Goal: Information Seeking & Learning: Learn about a topic

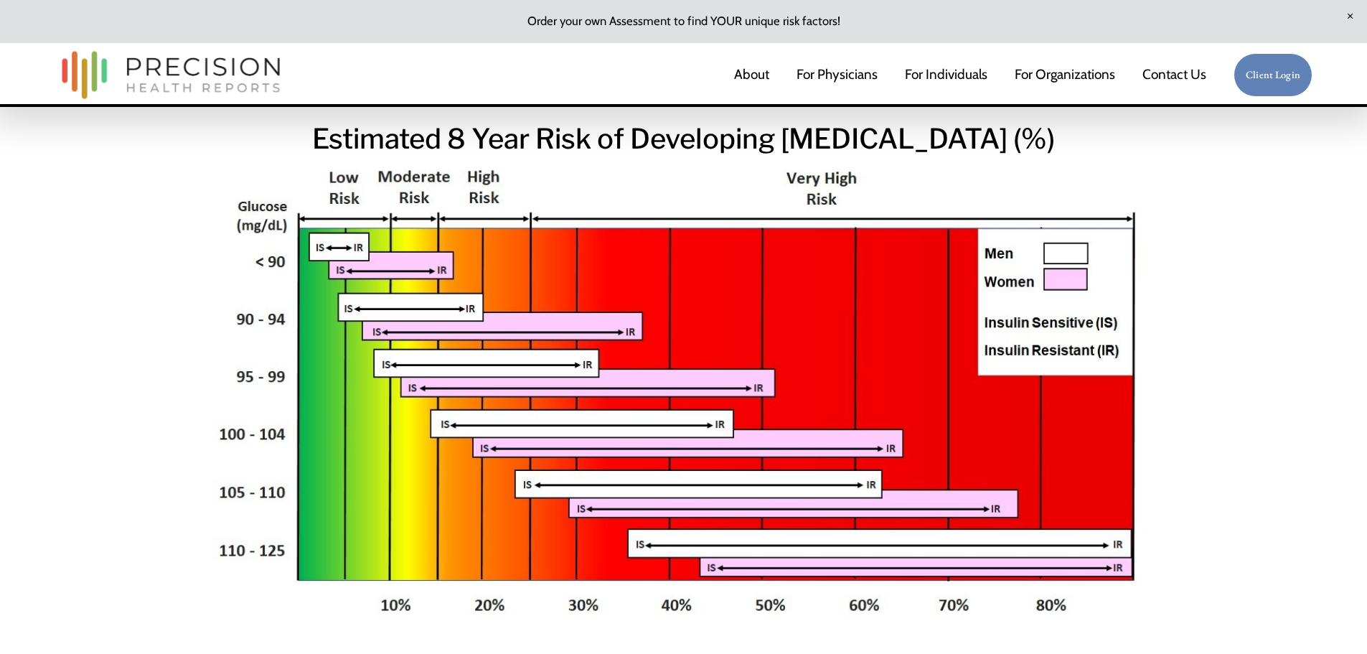
scroll to position [2439, 0]
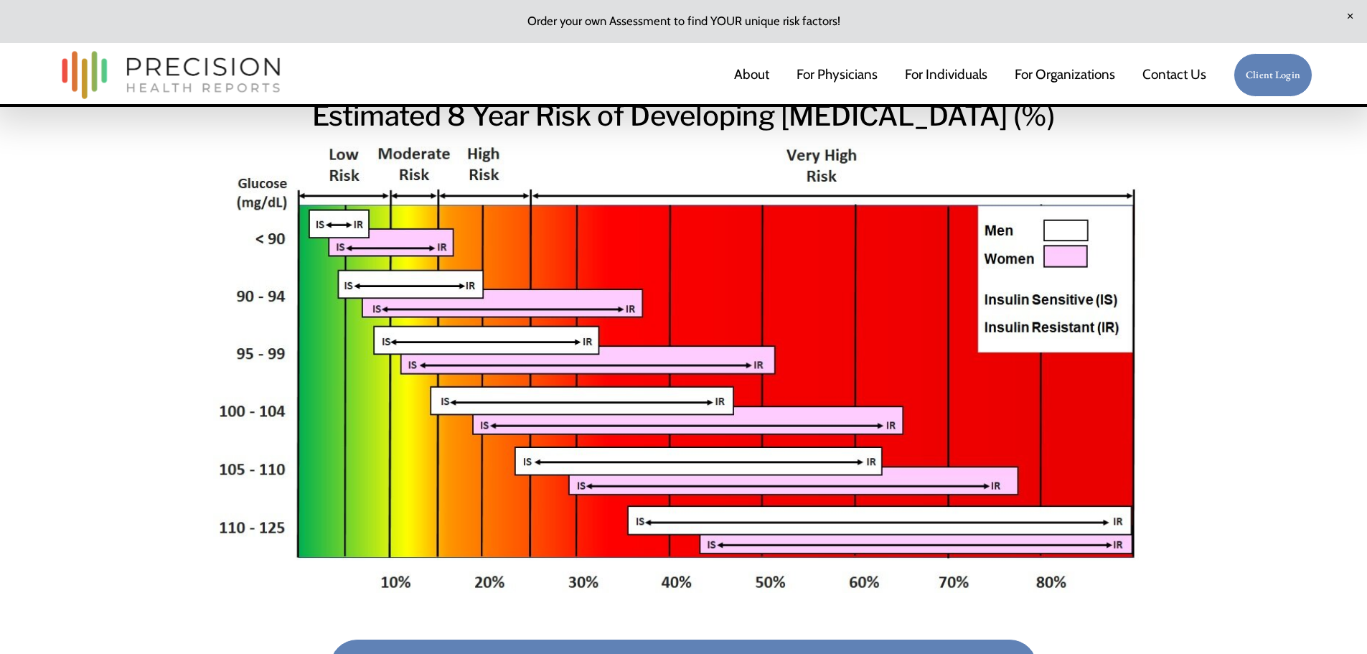
click at [753, 638] on link "Get your LP-IR Score in your Cardiometabolic Risk Assessment" at bounding box center [683, 666] width 709 height 56
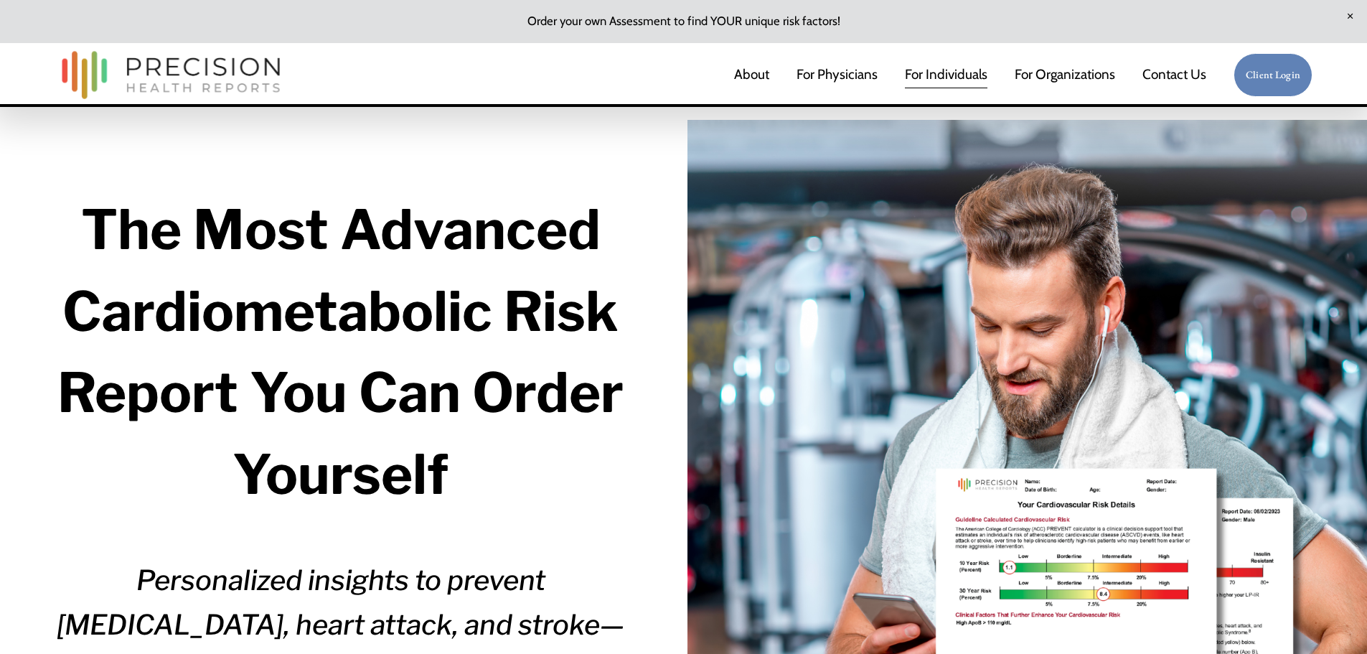
click at [755, 75] on link "About" at bounding box center [751, 75] width 35 height 30
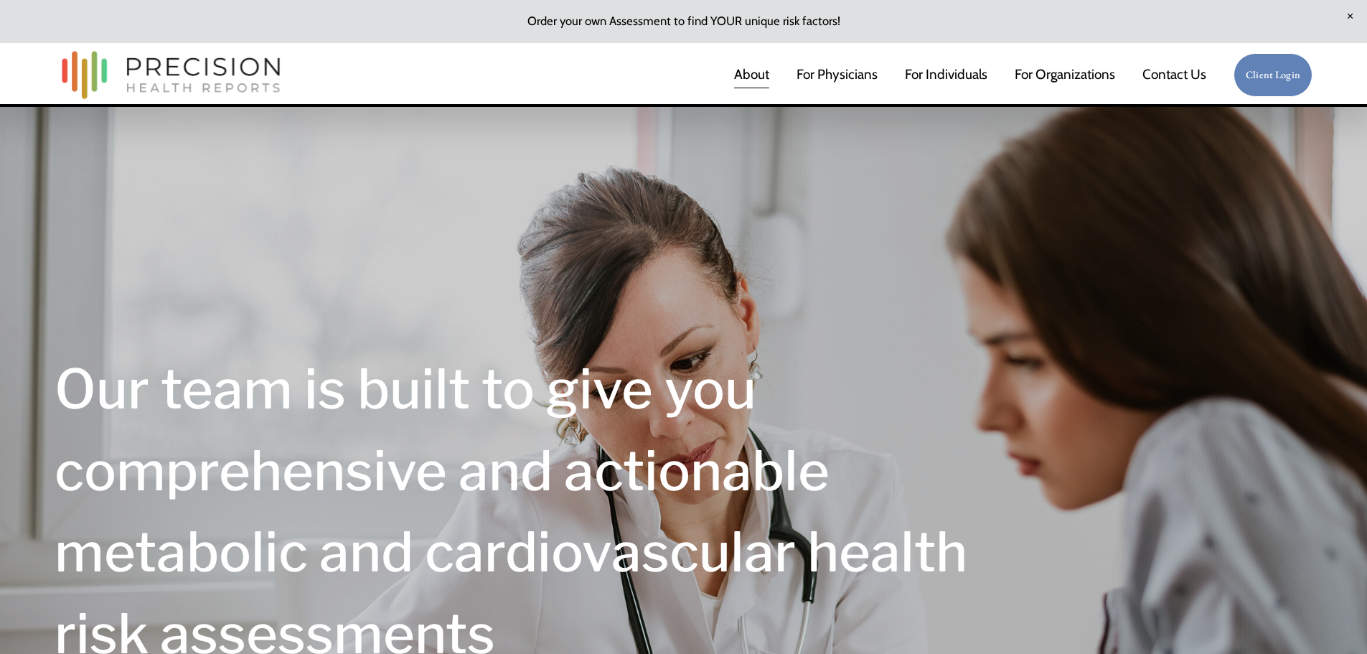
click at [824, 74] on link "For Physicians" at bounding box center [836, 75] width 81 height 30
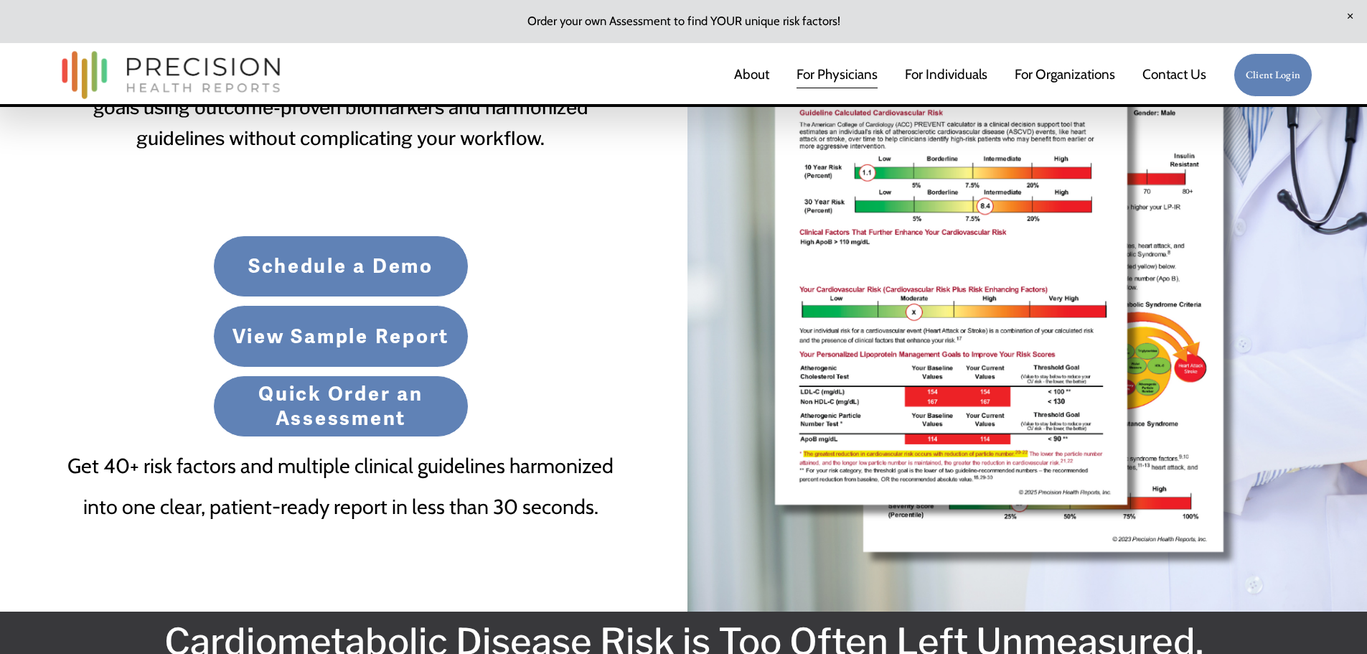
scroll to position [502, 0]
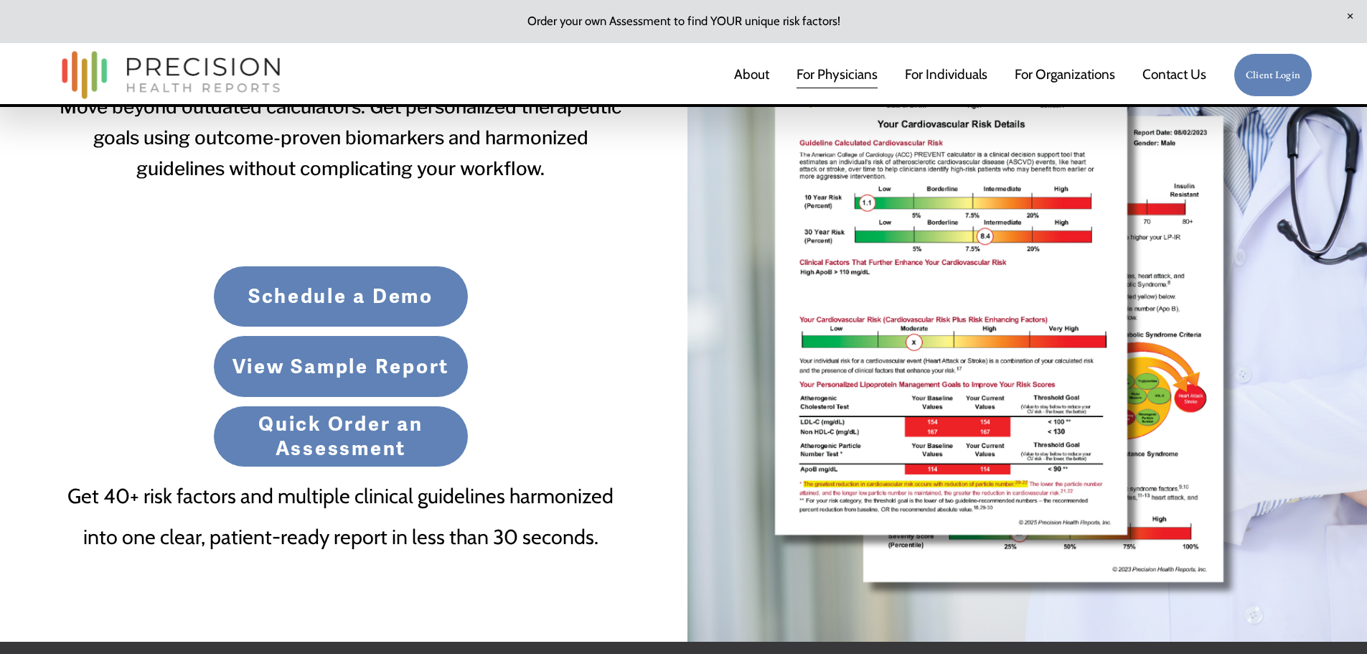
click at [316, 376] on link "View Sample Report" at bounding box center [340, 366] width 255 height 62
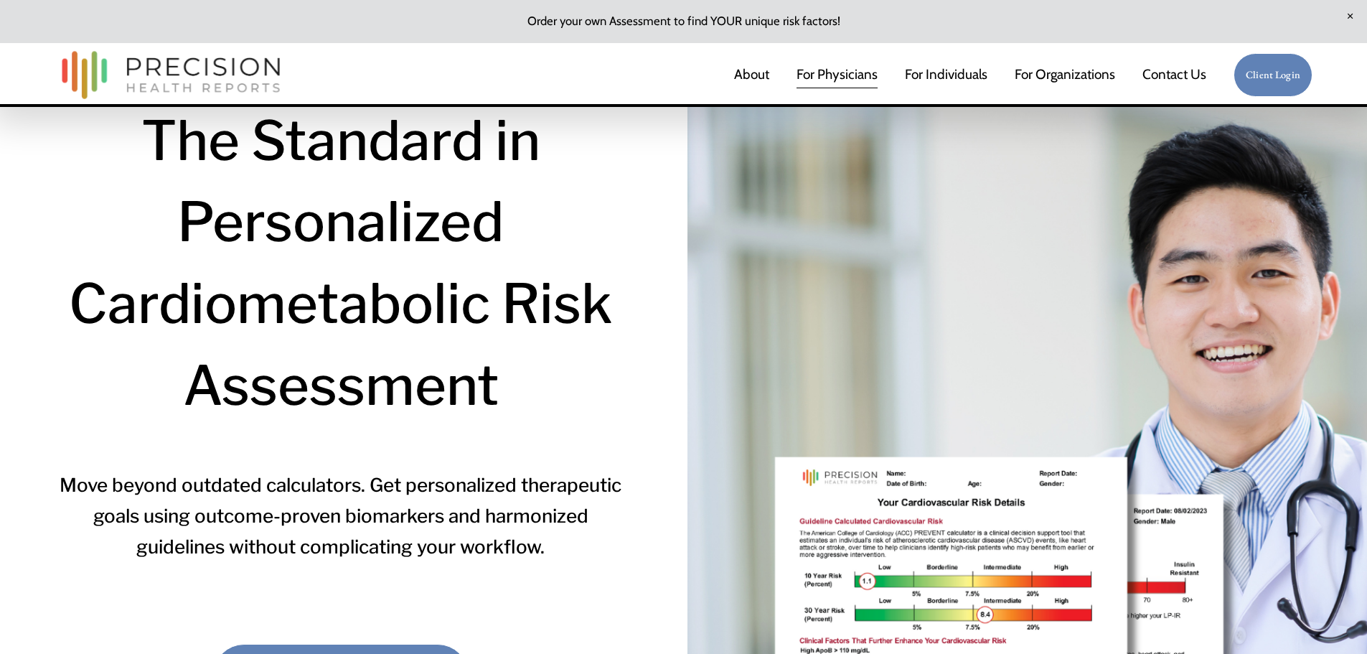
scroll to position [0, 0]
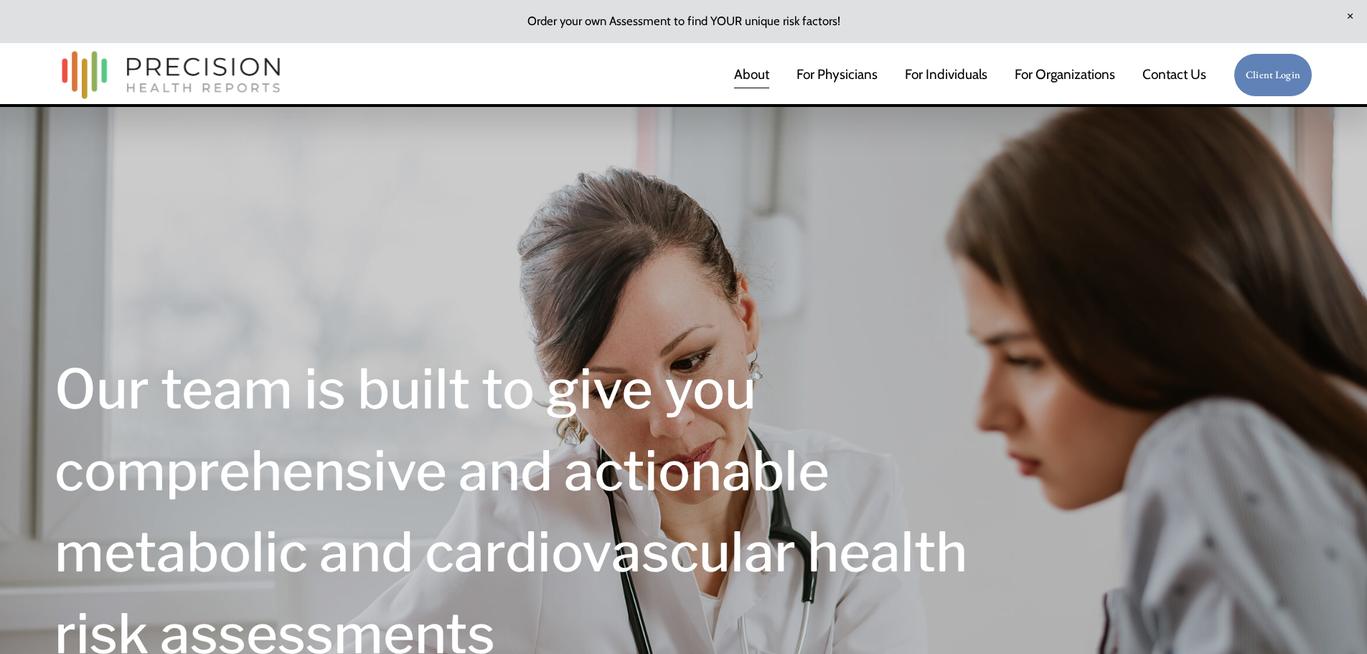
click at [948, 75] on link "For Individuals" at bounding box center [946, 75] width 83 height 30
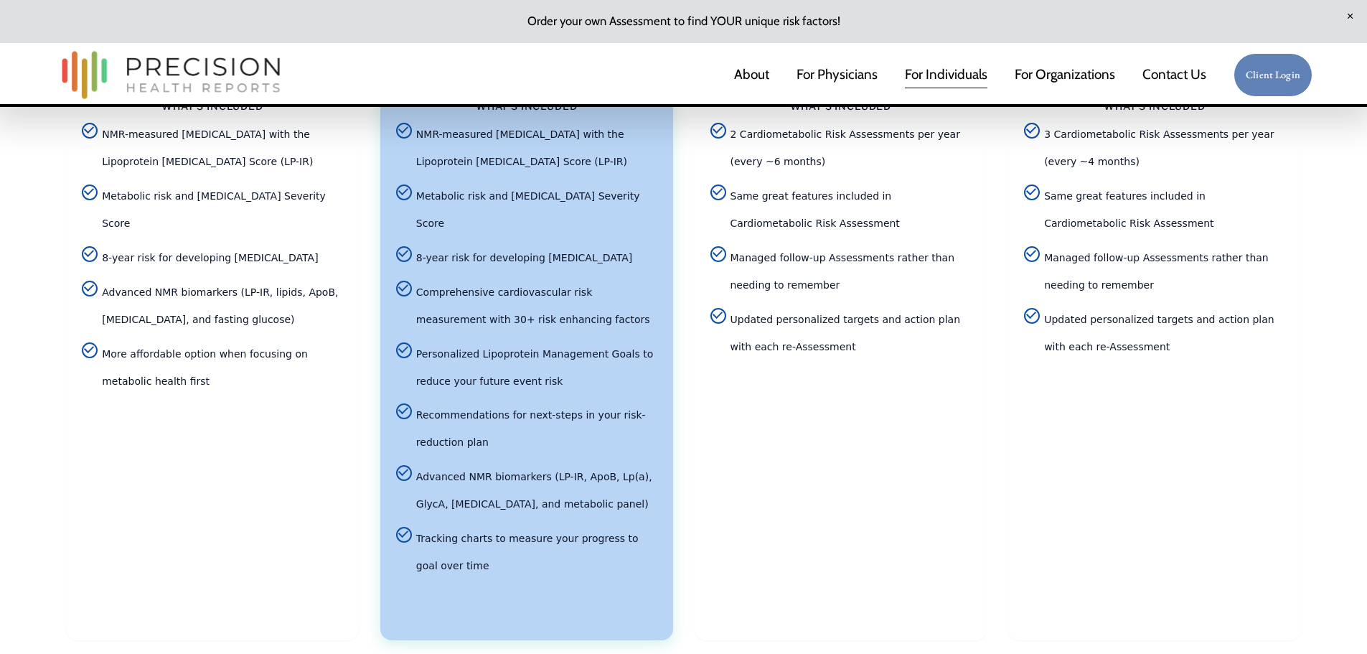
scroll to position [3300, 0]
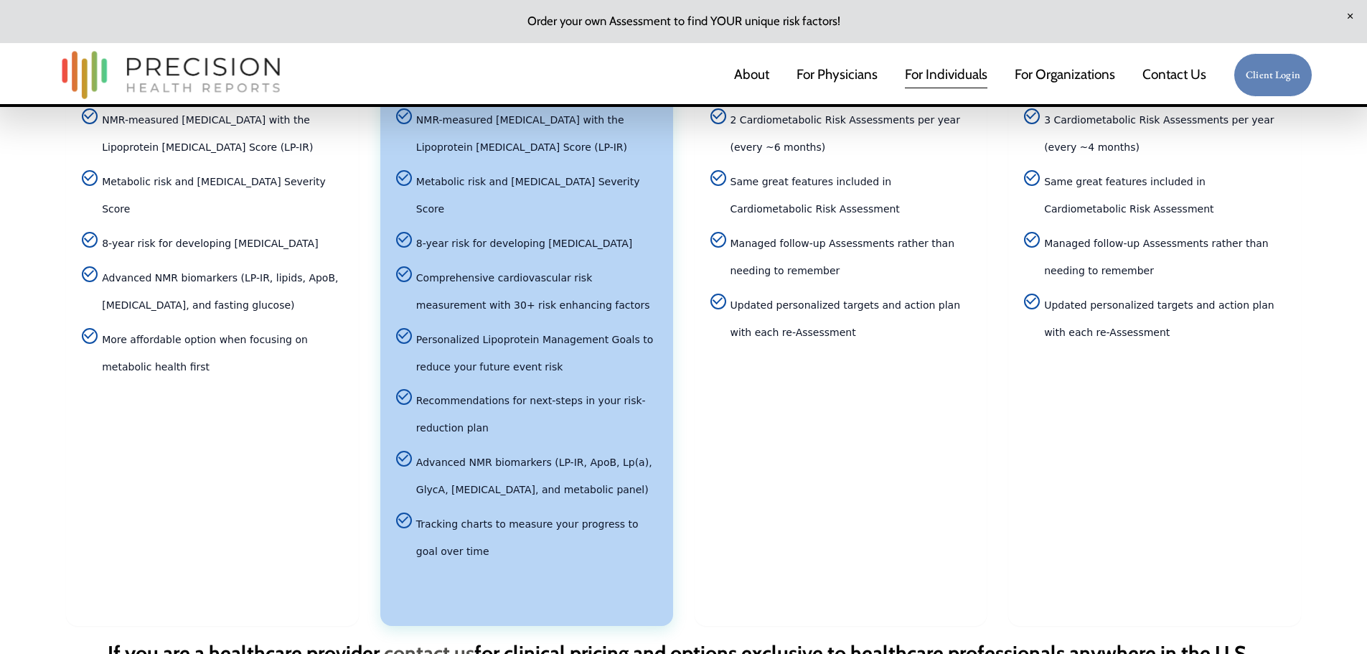
click at [647, 449] on span "Advanced NMR biomarkers (LP-IR, ApoB, Lp(a), GlycA, hemoglobin A1c, and metabol…" at bounding box center [536, 476] width 241 height 55
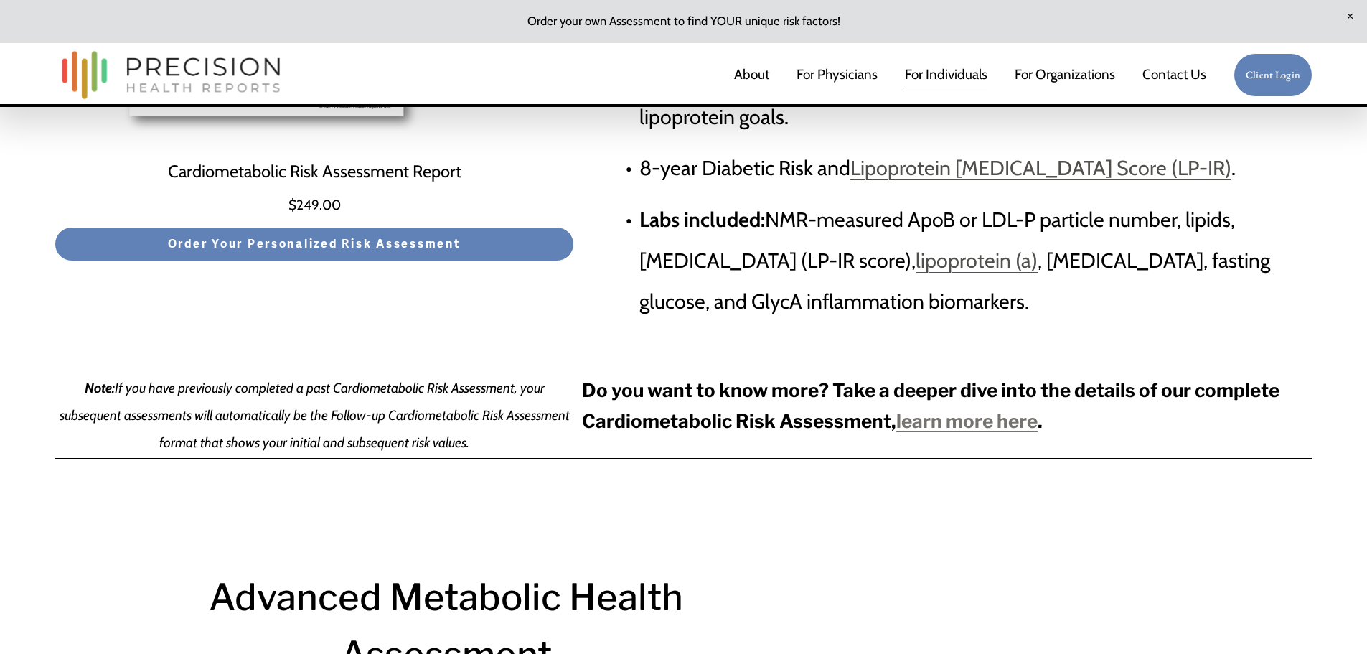
scroll to position [4448, 0]
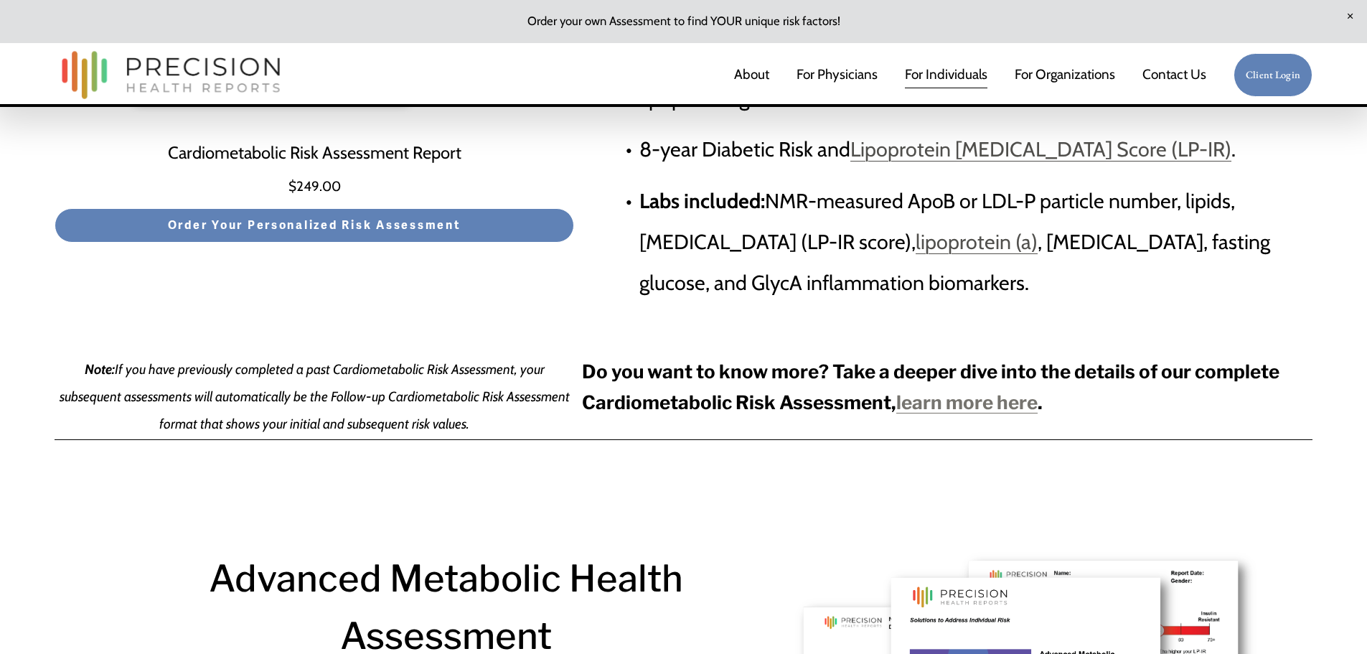
click at [930, 410] on strong "learn more here" at bounding box center [966, 402] width 141 height 22
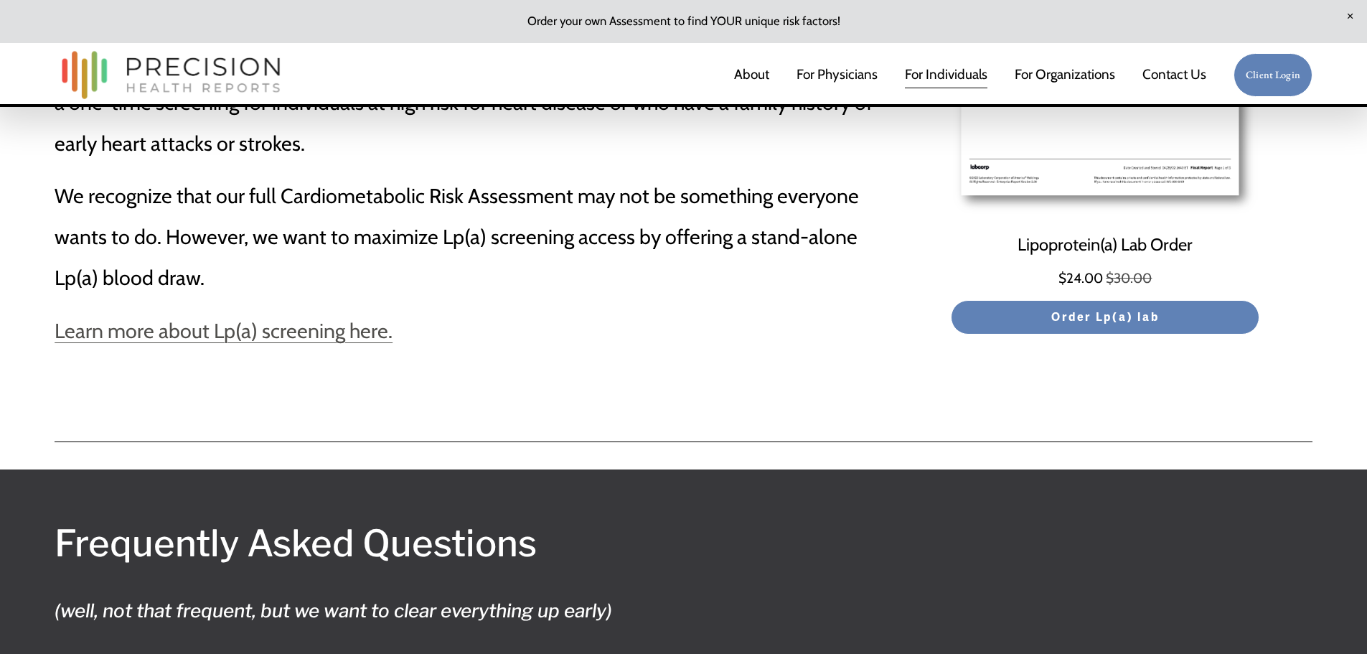
scroll to position [7975, 0]
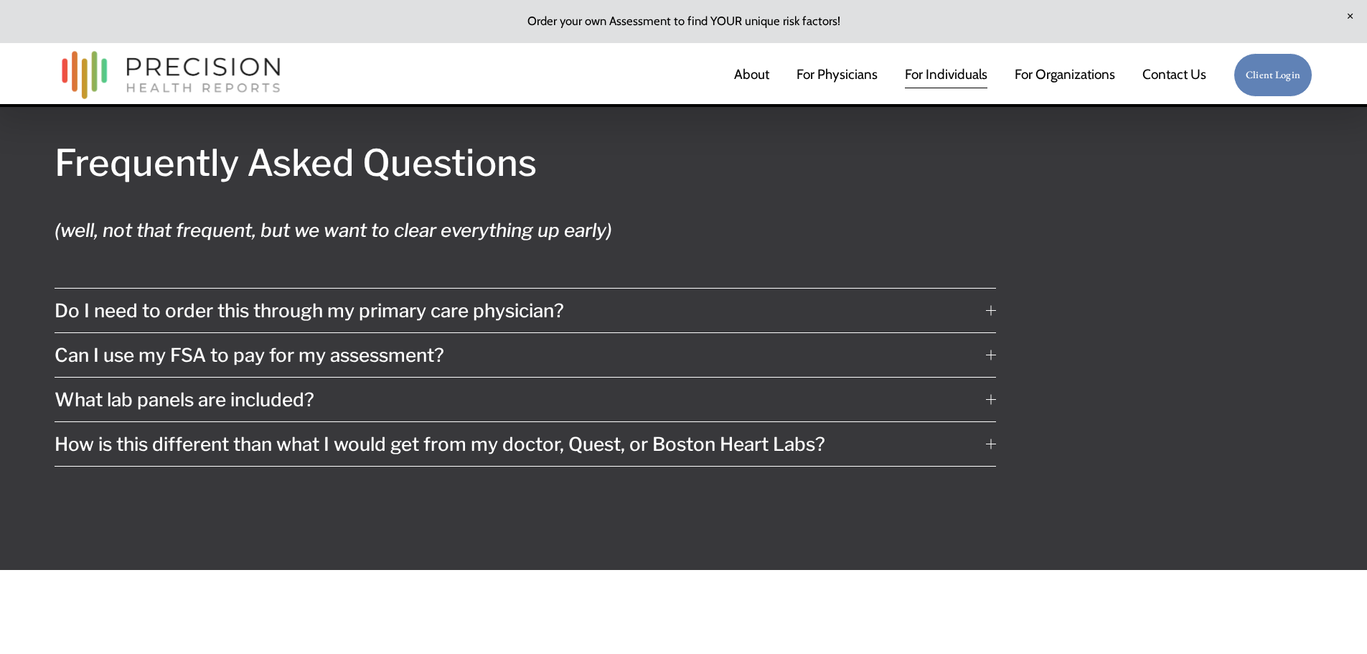
click at [989, 405] on div at bounding box center [991, 400] width 10 height 10
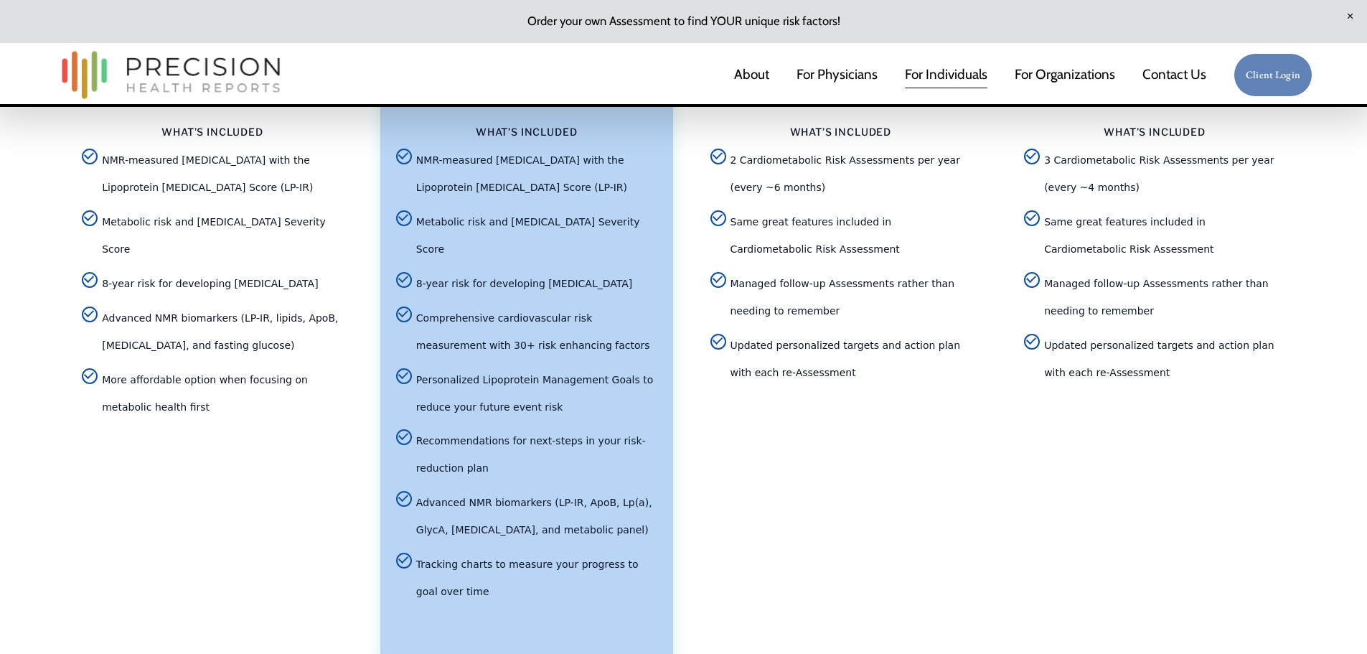
scroll to position [3168, 0]
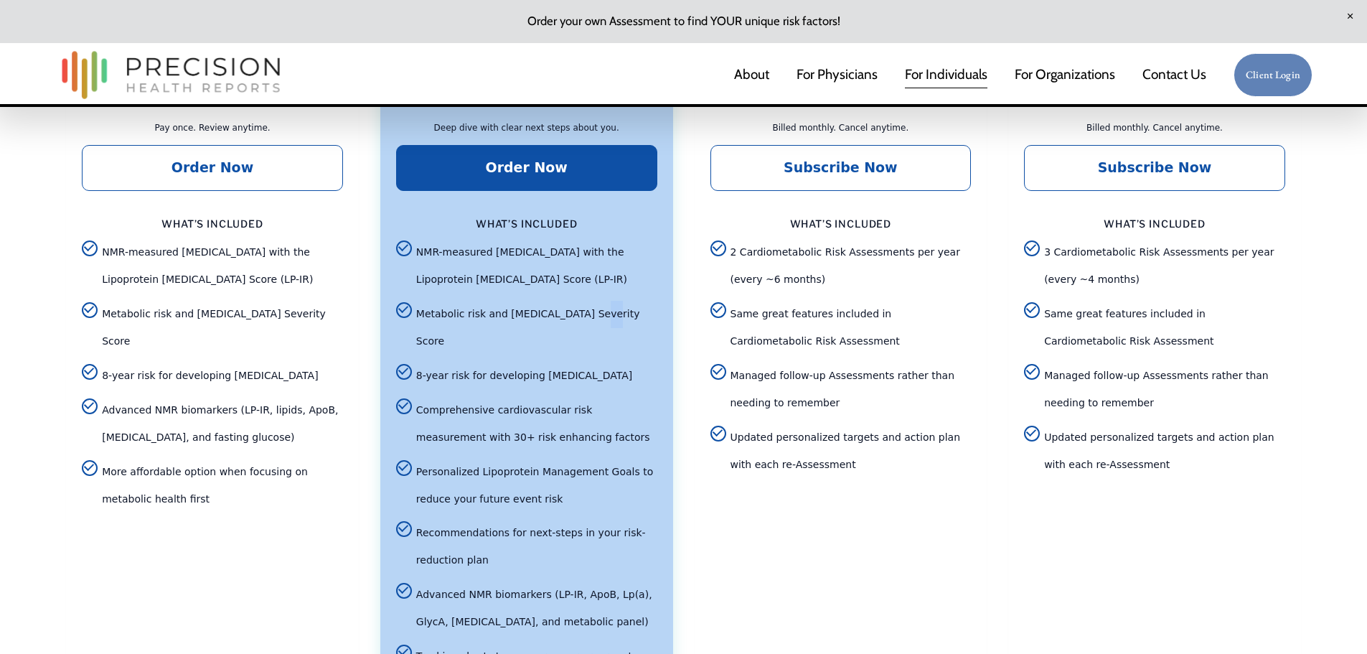
drag, startPoint x: 584, startPoint y: 296, endPoint x: 598, endPoint y: 294, distance: 14.5
click at [598, 301] on span "Metabolic risk and Metabolic Syndrome Severity Score" at bounding box center [536, 328] width 241 height 55
click at [641, 331] on span "Metabolic risk and Metabolic Syndrome Severity Score" at bounding box center [536, 328] width 241 height 55
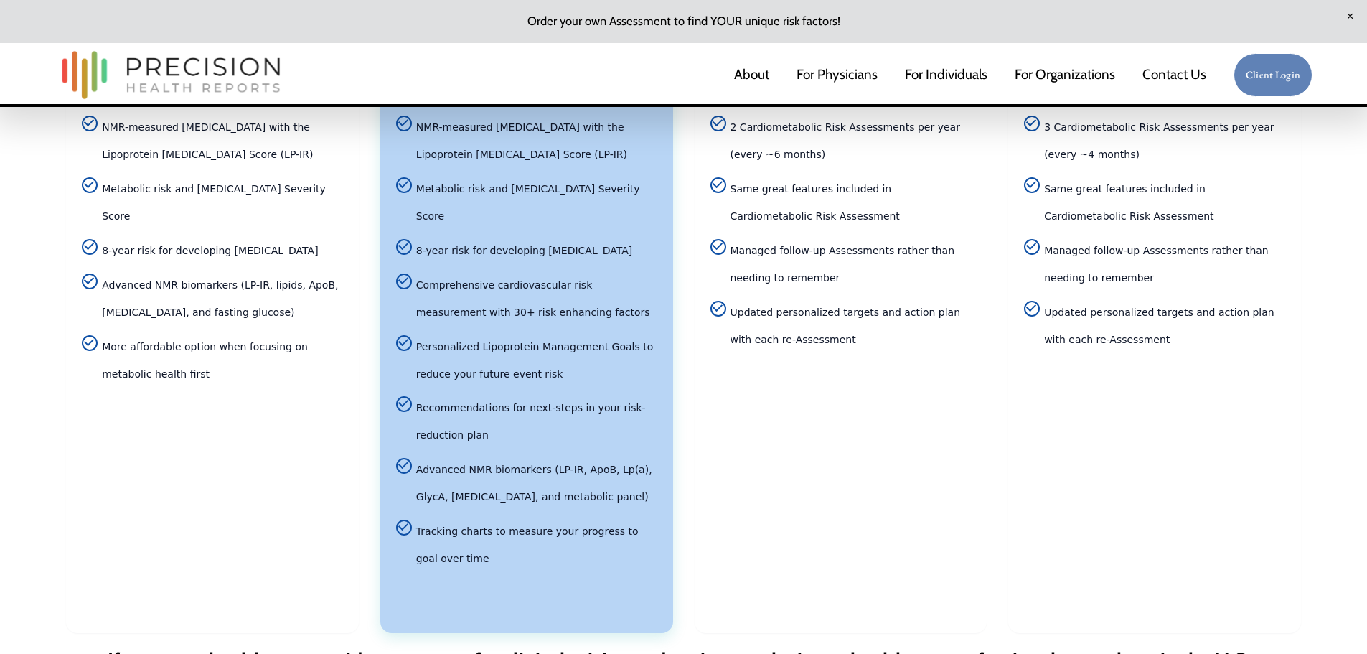
scroll to position [3383, 0]
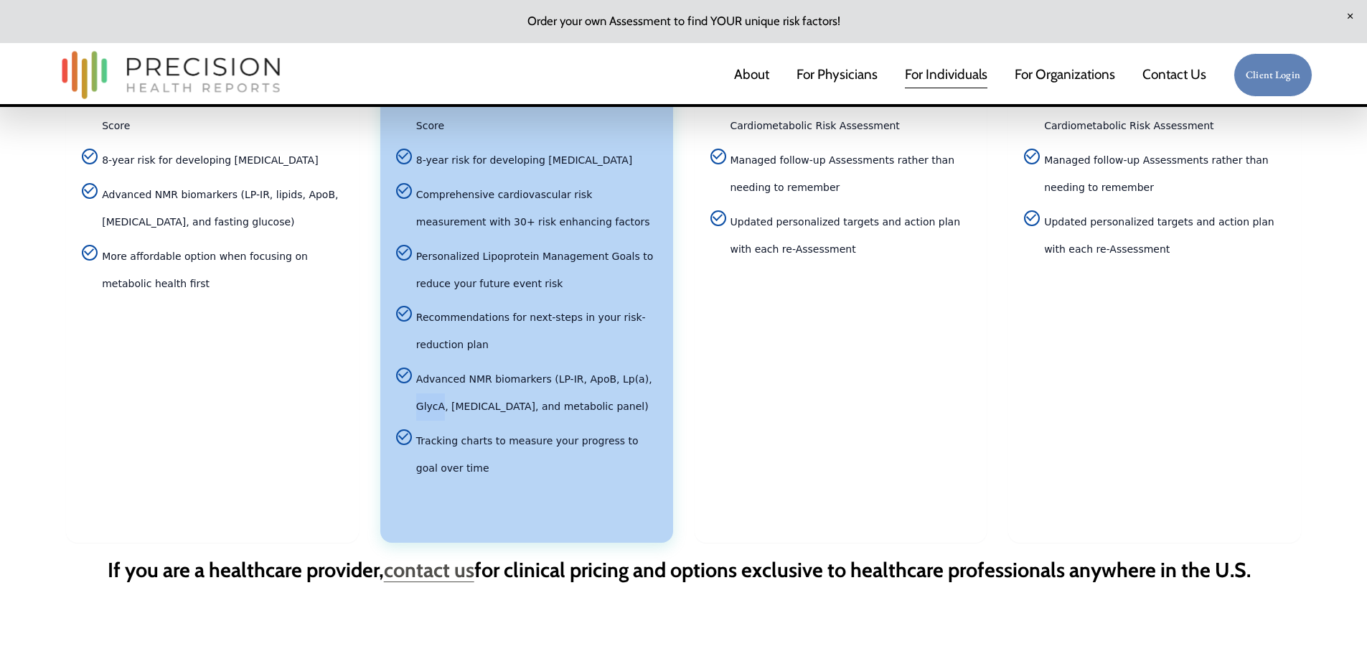
drag, startPoint x: 628, startPoint y: 354, endPoint x: 650, endPoint y: 359, distance: 21.9
click at [650, 366] on span "Advanced NMR biomarkers (LP-IR, ApoB, Lp(a), GlycA, hemoglobin A1c, and metabol…" at bounding box center [536, 393] width 241 height 55
copy span "GlycA"
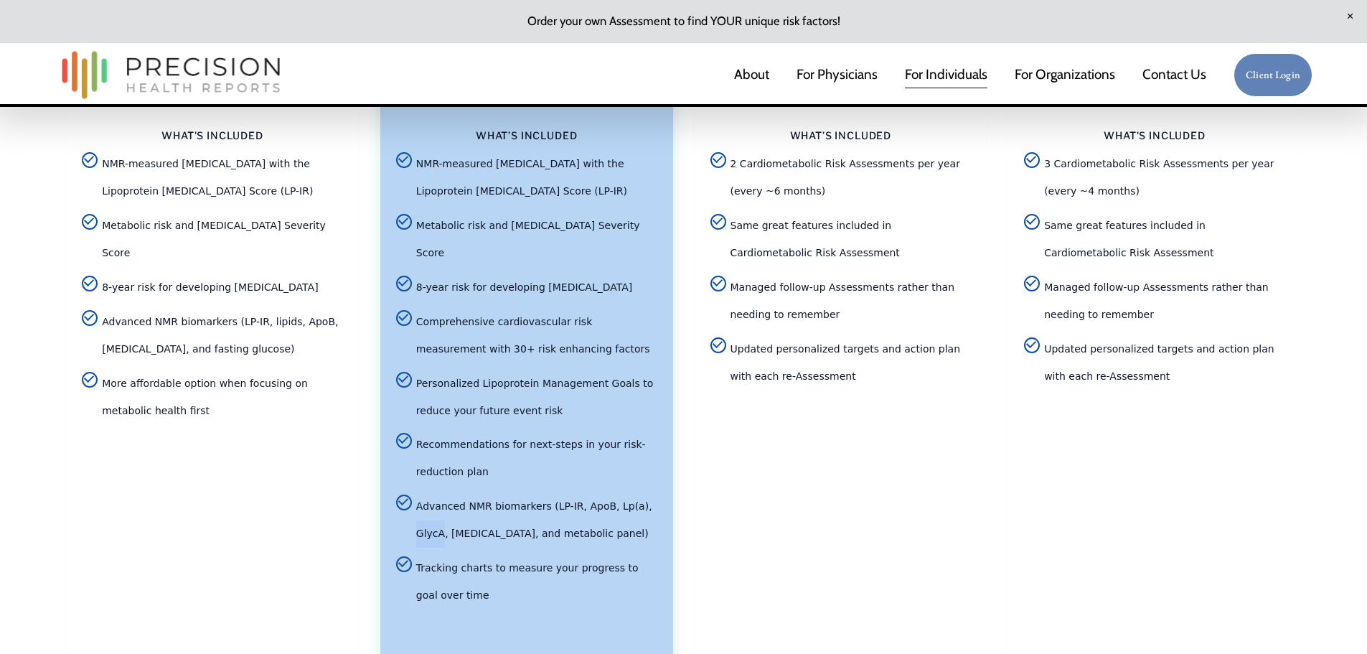
scroll to position [3240, 0]
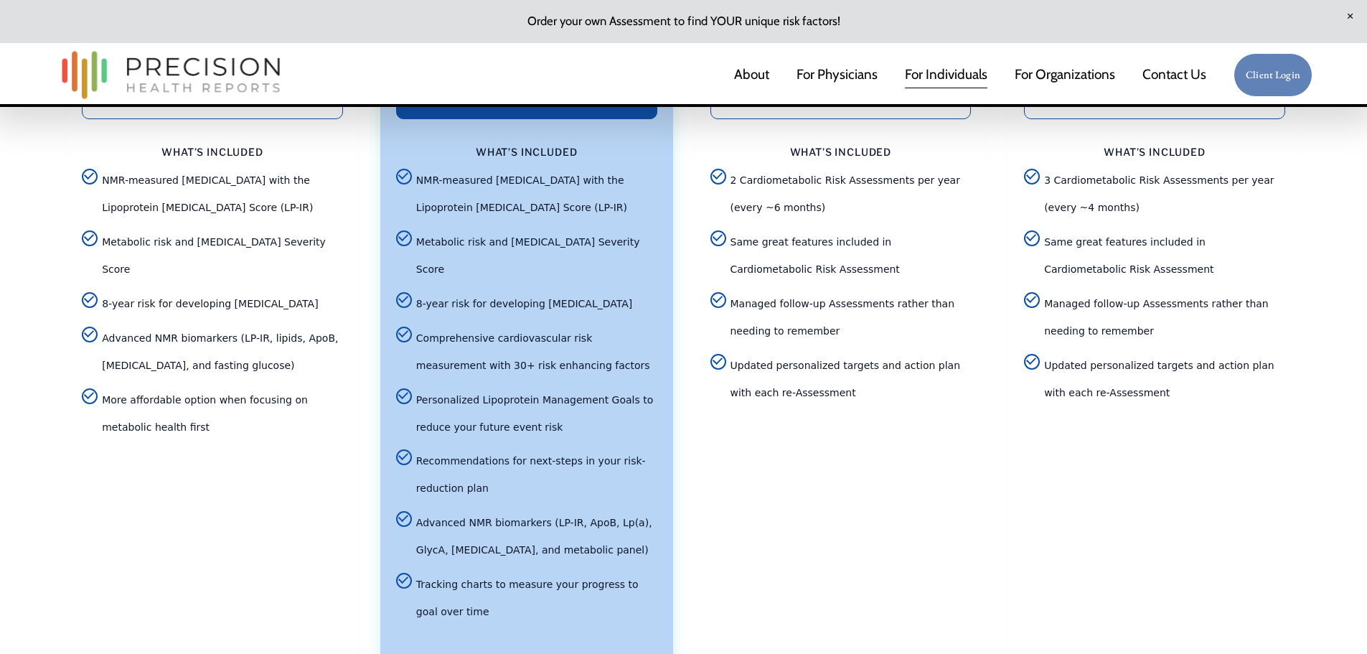
drag, startPoint x: 439, startPoint y: 588, endPoint x: 862, endPoint y: 527, distance: 427.6
click at [874, 535] on div "Pricing options" at bounding box center [840, 537] width 261 height 260
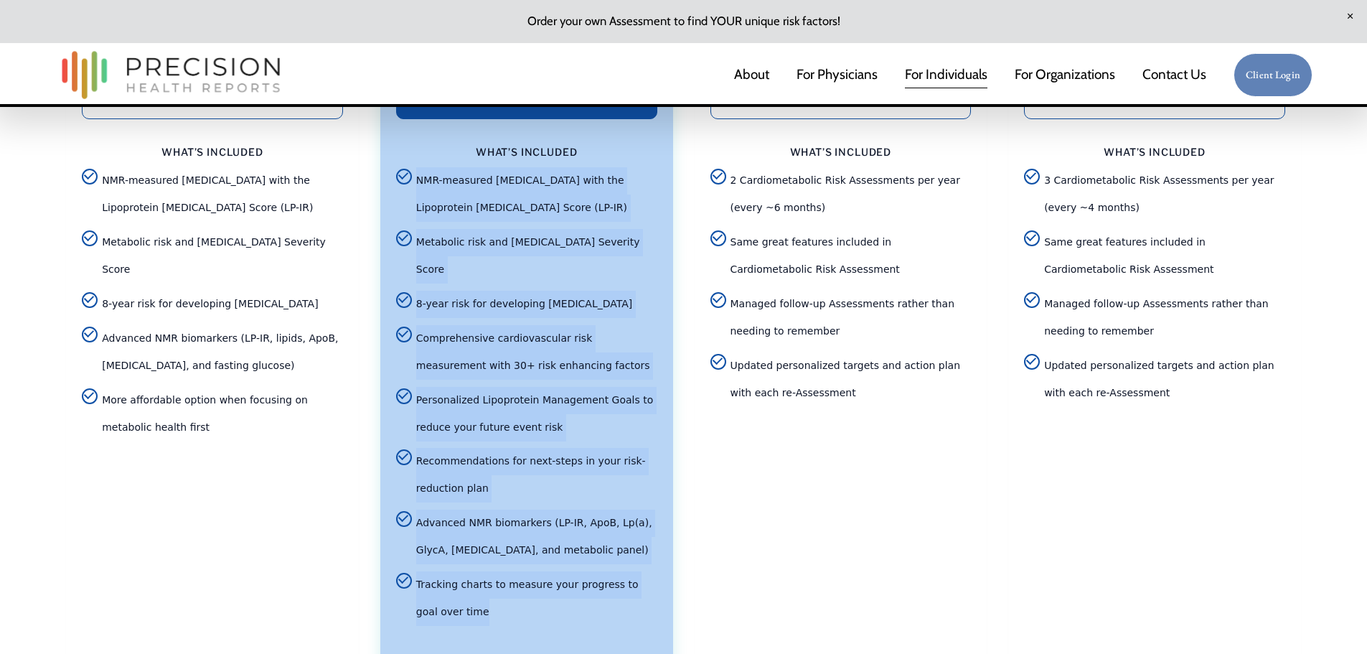
drag, startPoint x: 416, startPoint y: 156, endPoint x: 443, endPoint y: 583, distance: 428.4
click at [443, 583] on ul "NMR-measured insulin resistance with the Lipoprotein Insulin Resistance Score (…" at bounding box center [526, 396] width 261 height 458
copy ul "NMR-measured insulin resistance with the Lipoprotein Insulin Resistance Score (…"
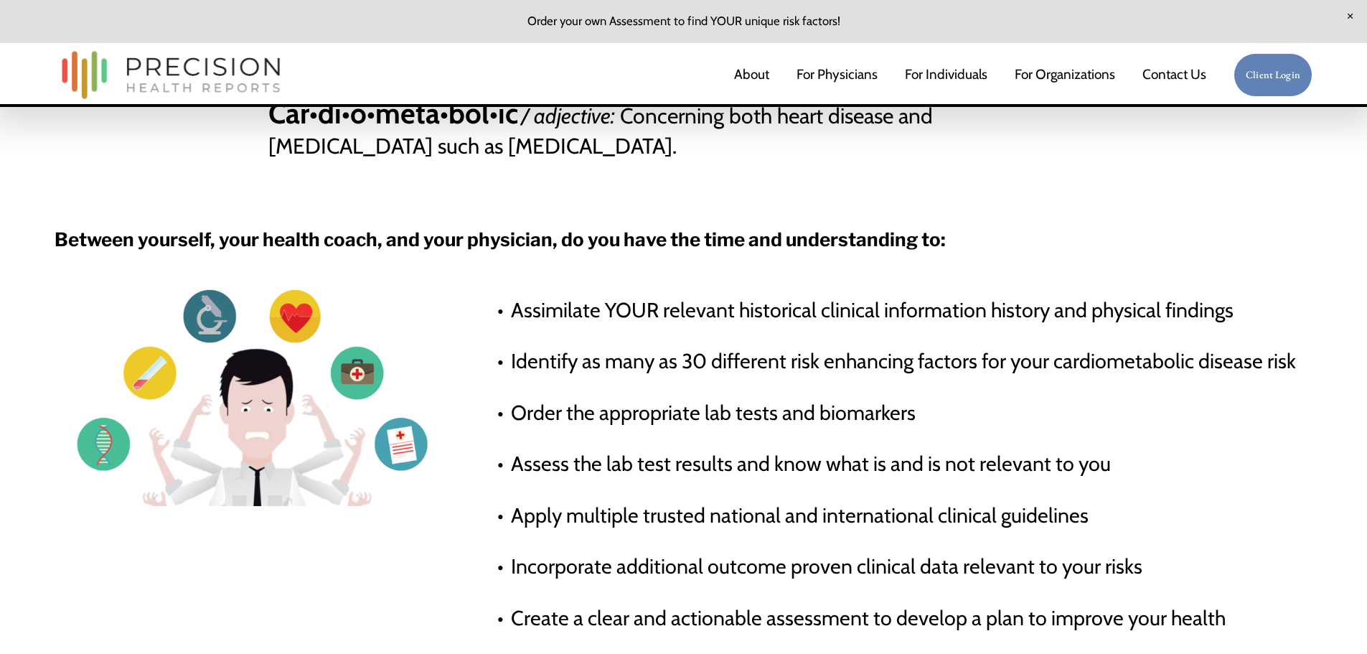
scroll to position [646, 0]
